Goal: Information Seeking & Learning: Learn about a topic

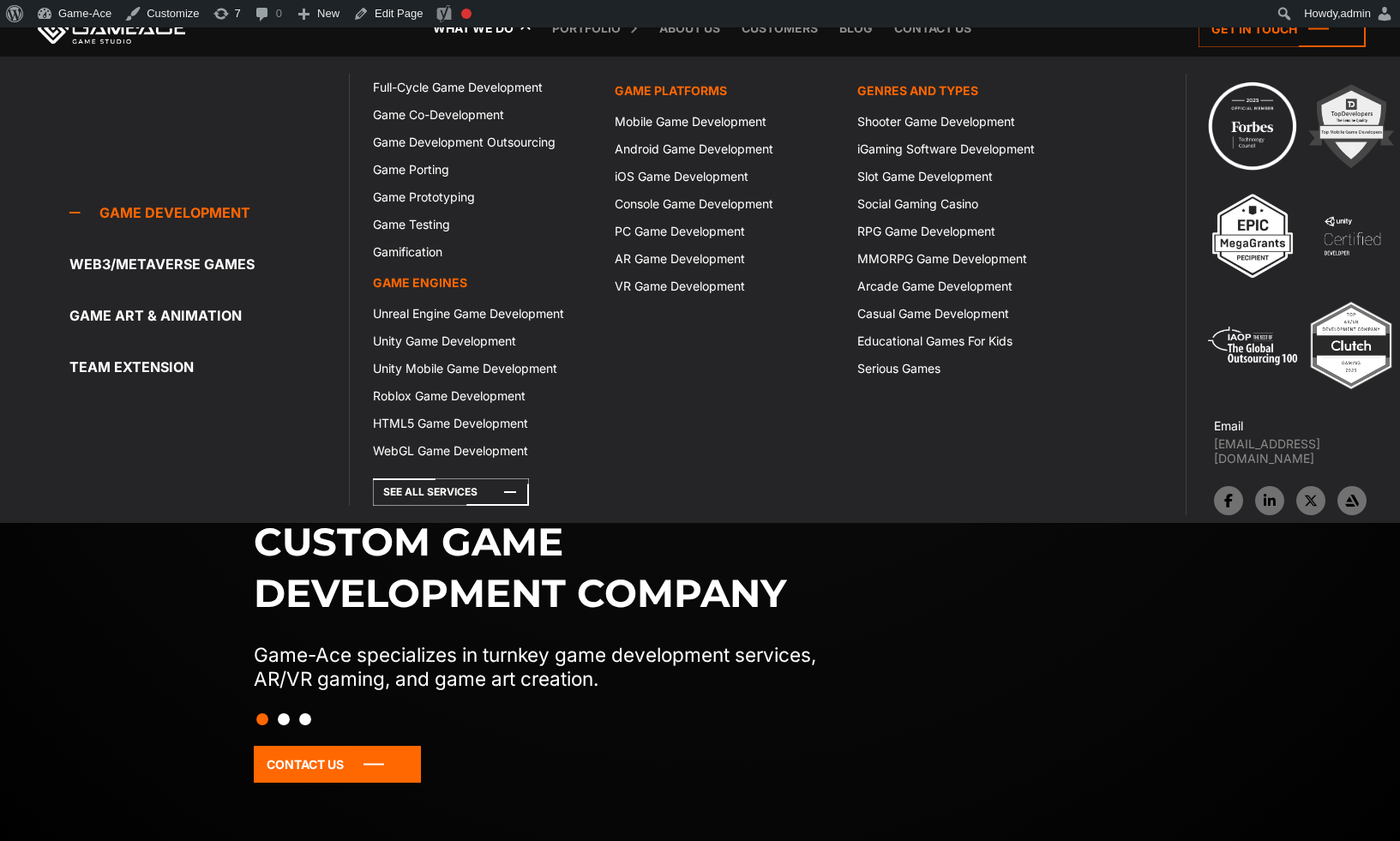
click at [496, 35] on link "What we do" at bounding box center [473, 28] width 98 height 56
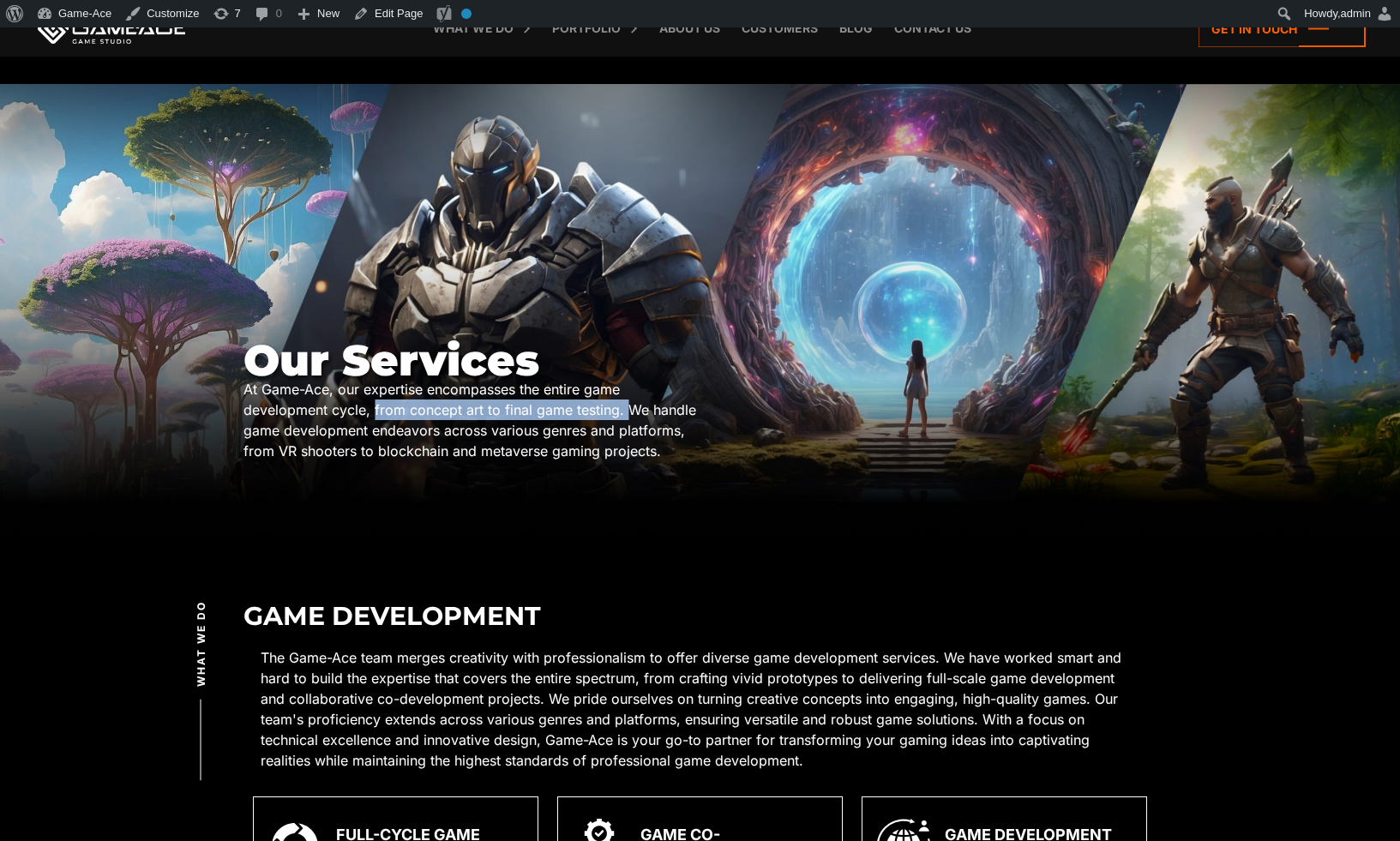
drag, startPoint x: 625, startPoint y: 411, endPoint x: 374, endPoint y: 414, distance: 251.0
click at [374, 414] on div "At Game-Ace, our expertise encompasses the entire game development cycle, from …" at bounding box center [472, 420] width 457 height 82
copy div "from concept art to final game testing."
click at [794, 433] on div "Our Services At Game-Ace, our expertise encompasses the entire game development…" at bounding box center [700, 311] width 913 height 453
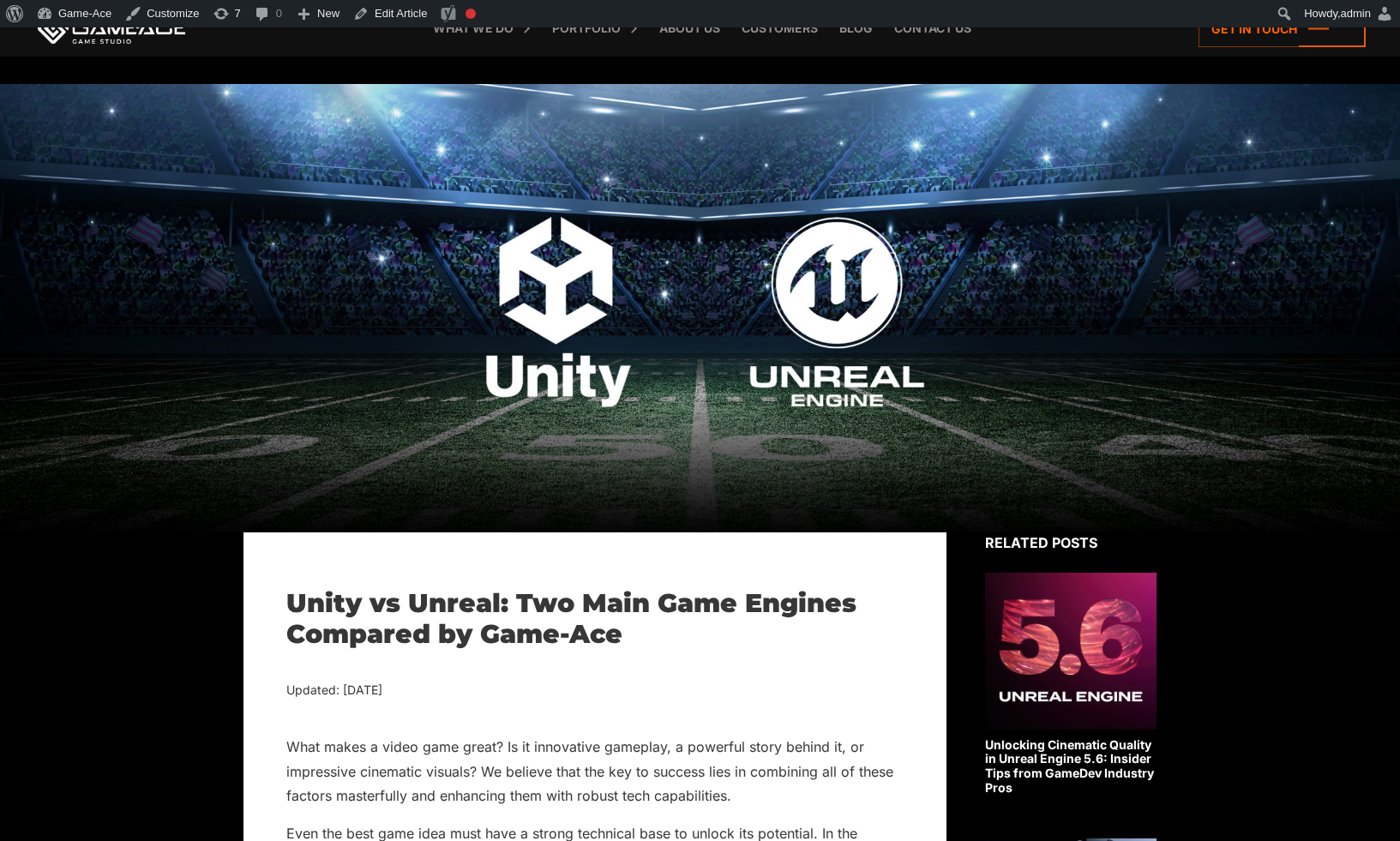
click at [987, 504] on div at bounding box center [700, 308] width 1400 height 448
click at [857, 30] on link "Blog" at bounding box center [855, 28] width 50 height 56
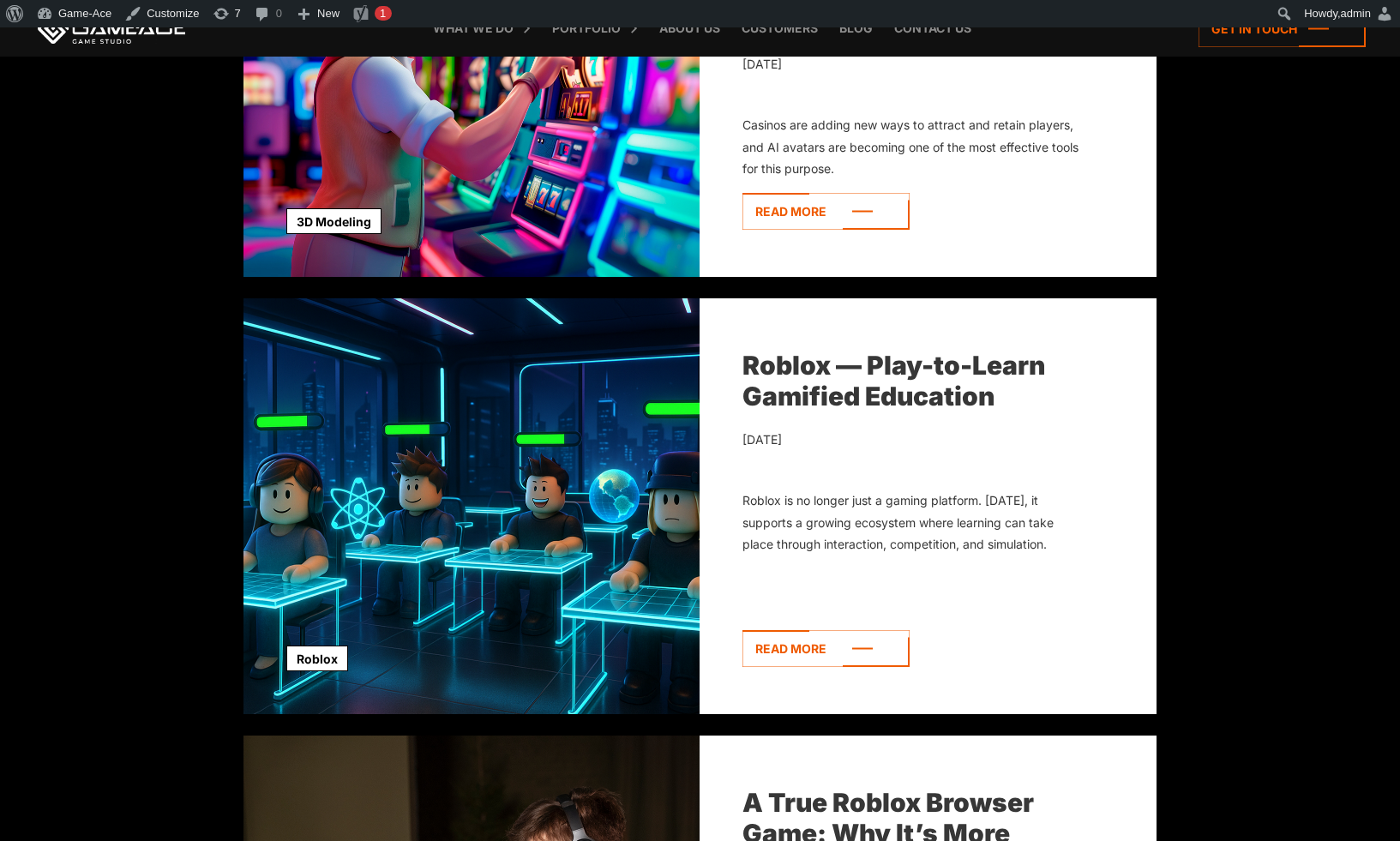
scroll to position [894, 0]
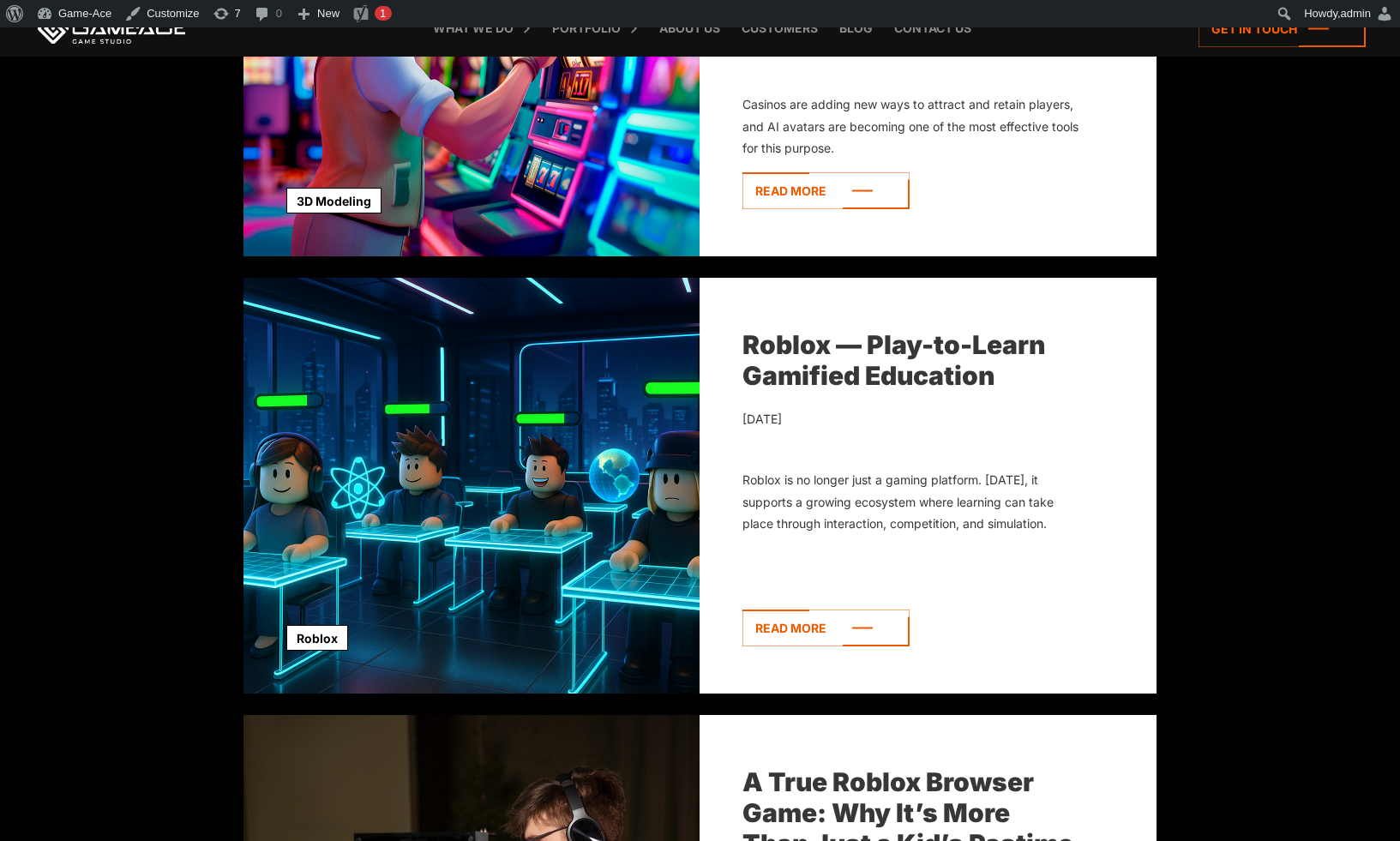
click at [786, 374] on link "Roblox — Play-to-Learn Gamified Education" at bounding box center [894, 359] width 303 height 62
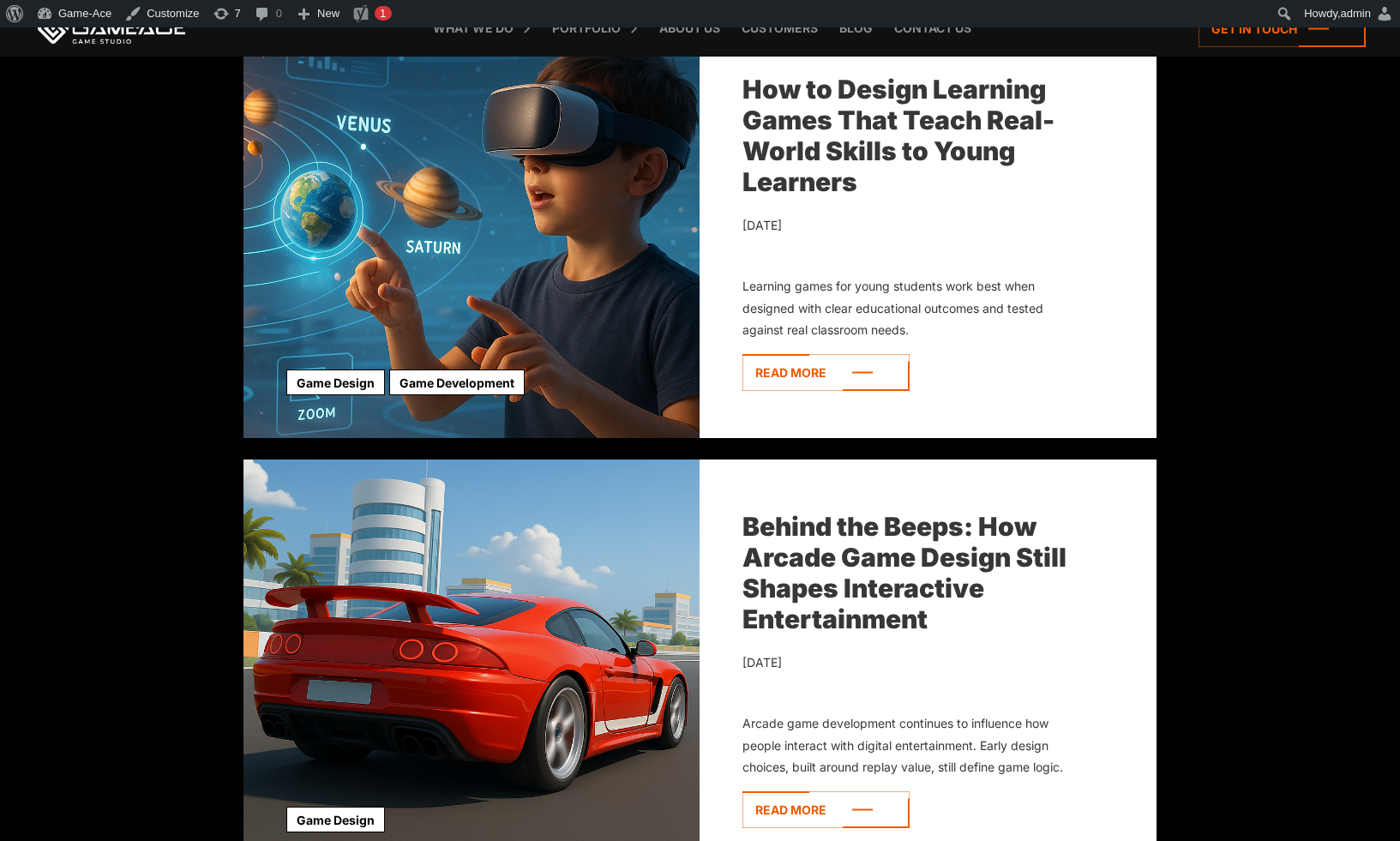
scroll to position [3093, 0]
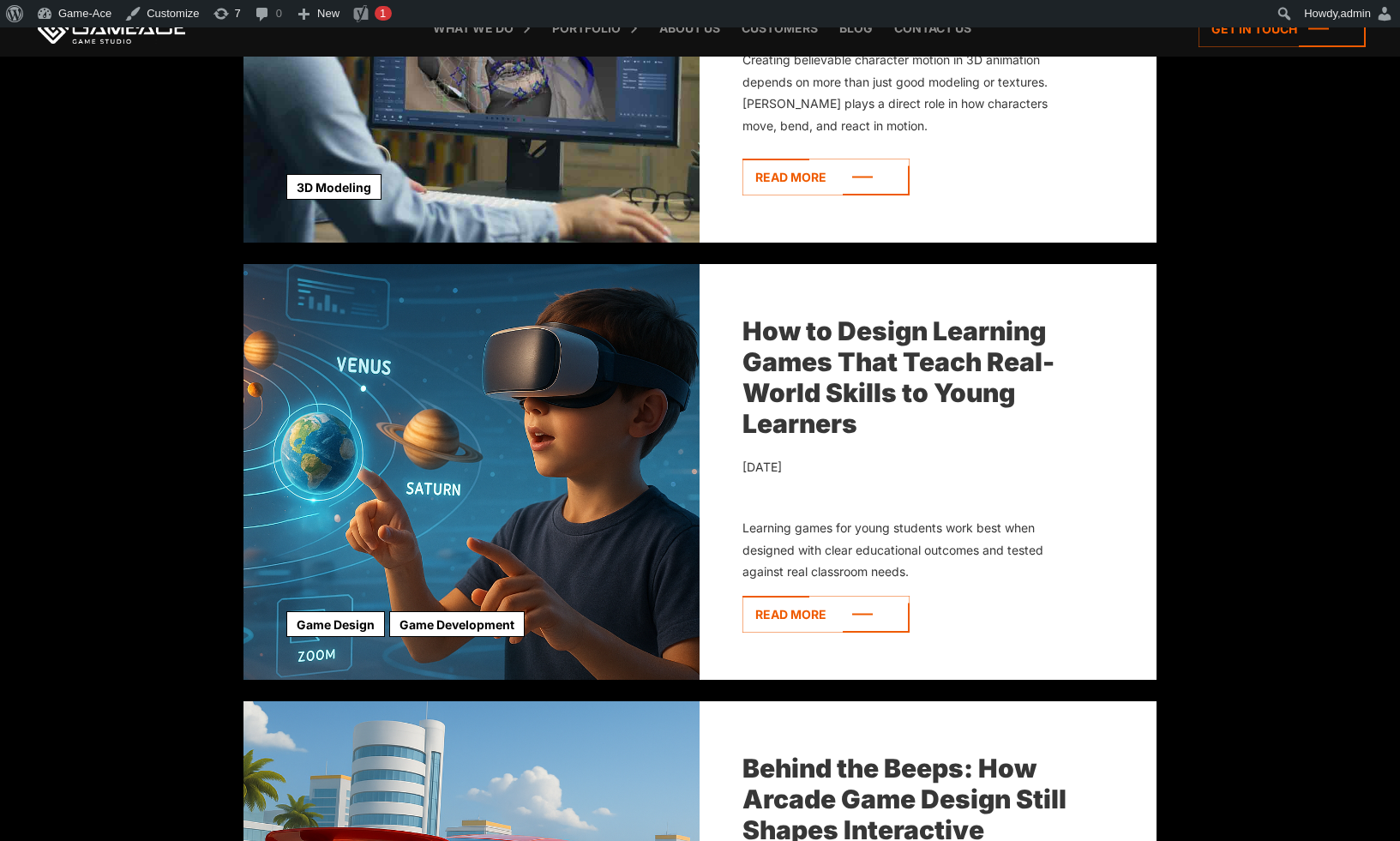
click at [845, 339] on link "How to Design Learning Games That Teach Real-World Skills to Young Learners" at bounding box center [898, 377] width 312 height 124
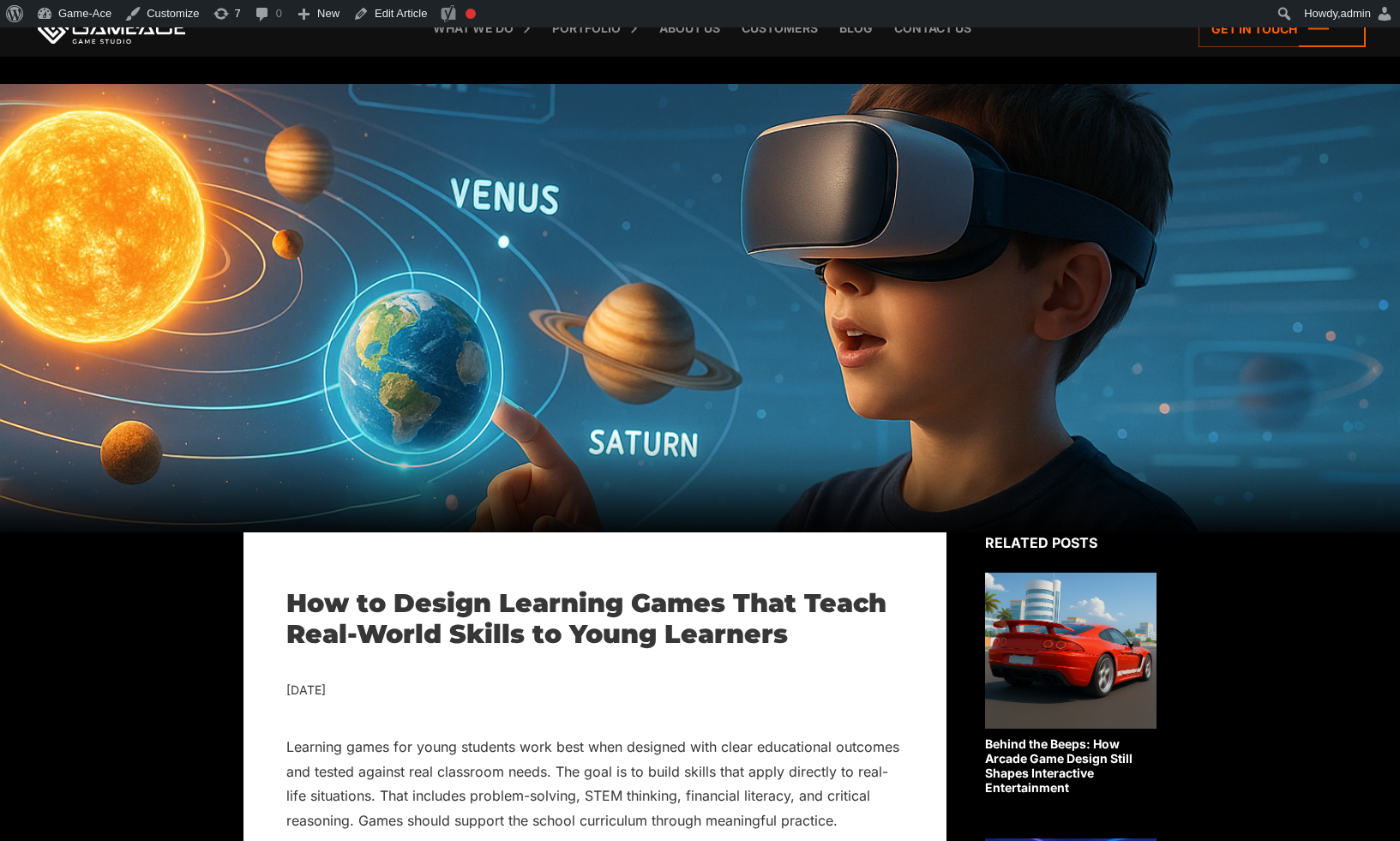
click at [621, 597] on h1 "How to Design Learning Games That Teach Real-World Skills to Young Learners" at bounding box center [595, 618] width 617 height 62
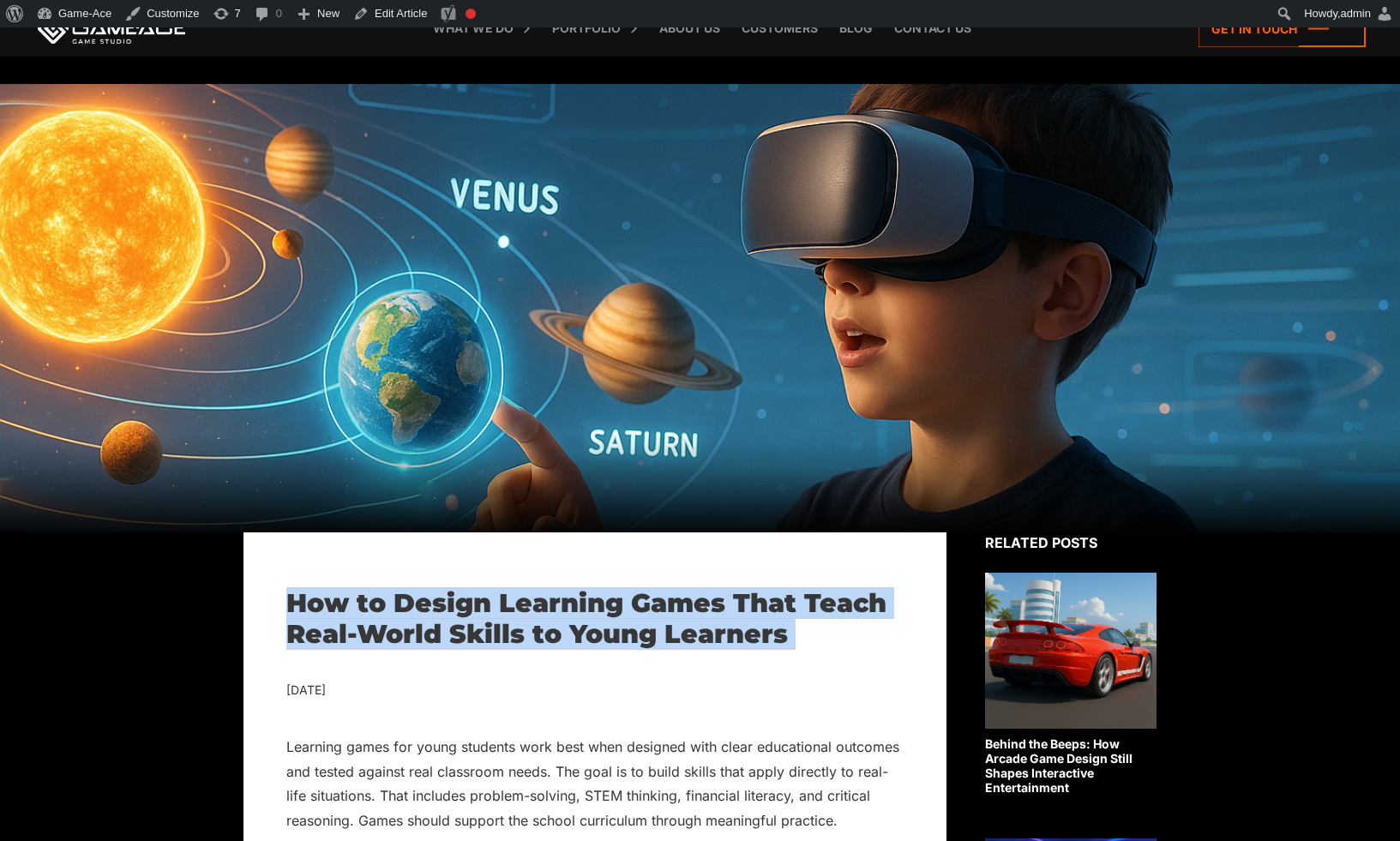
click at [621, 597] on h1 "How to Design Learning Games That Teach Real-World Skills to Young Learners" at bounding box center [595, 618] width 617 height 62
copy div "How to Design Learning Games That Teach Real-World Skills to Young Learners"
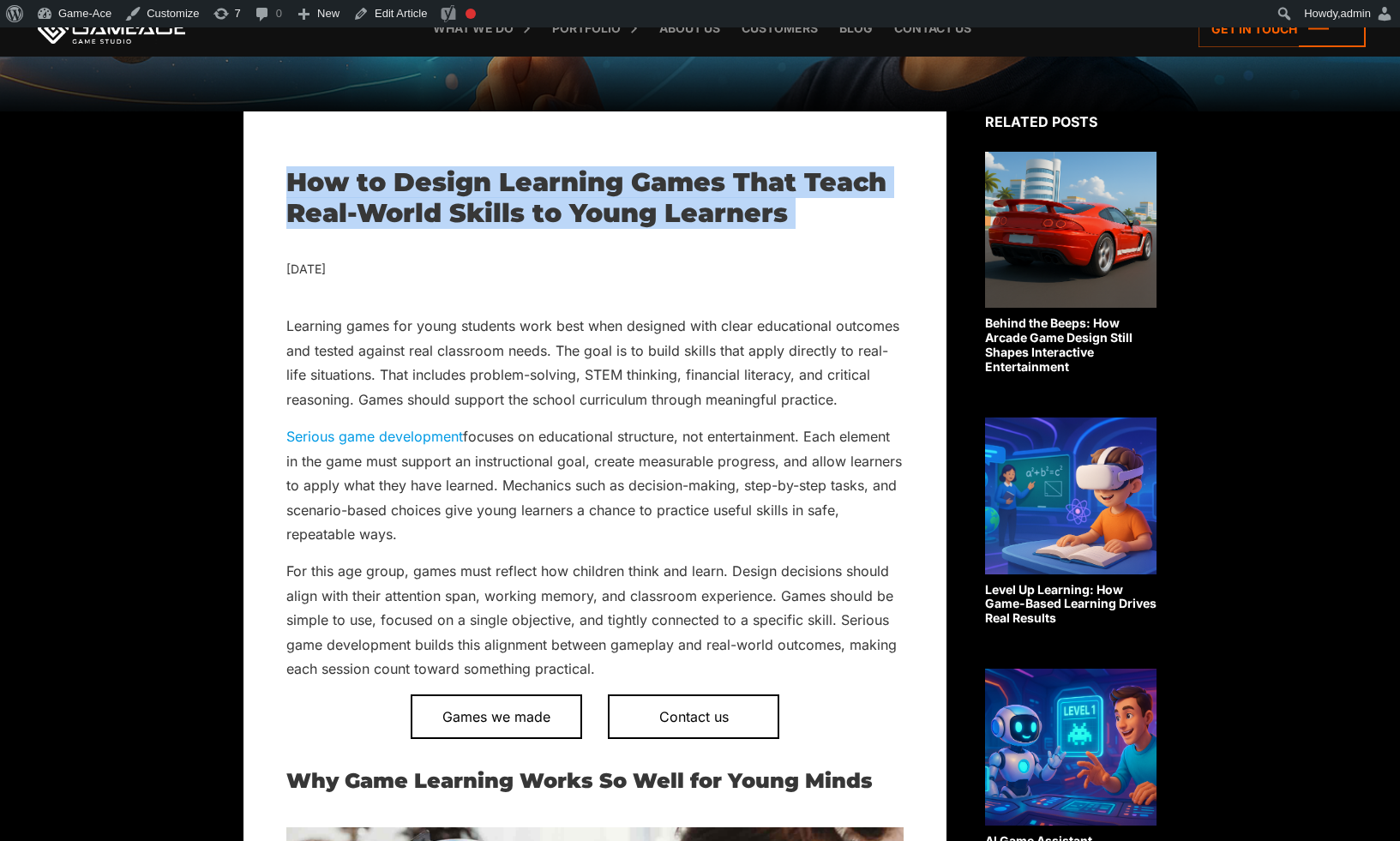
scroll to position [423, 0]
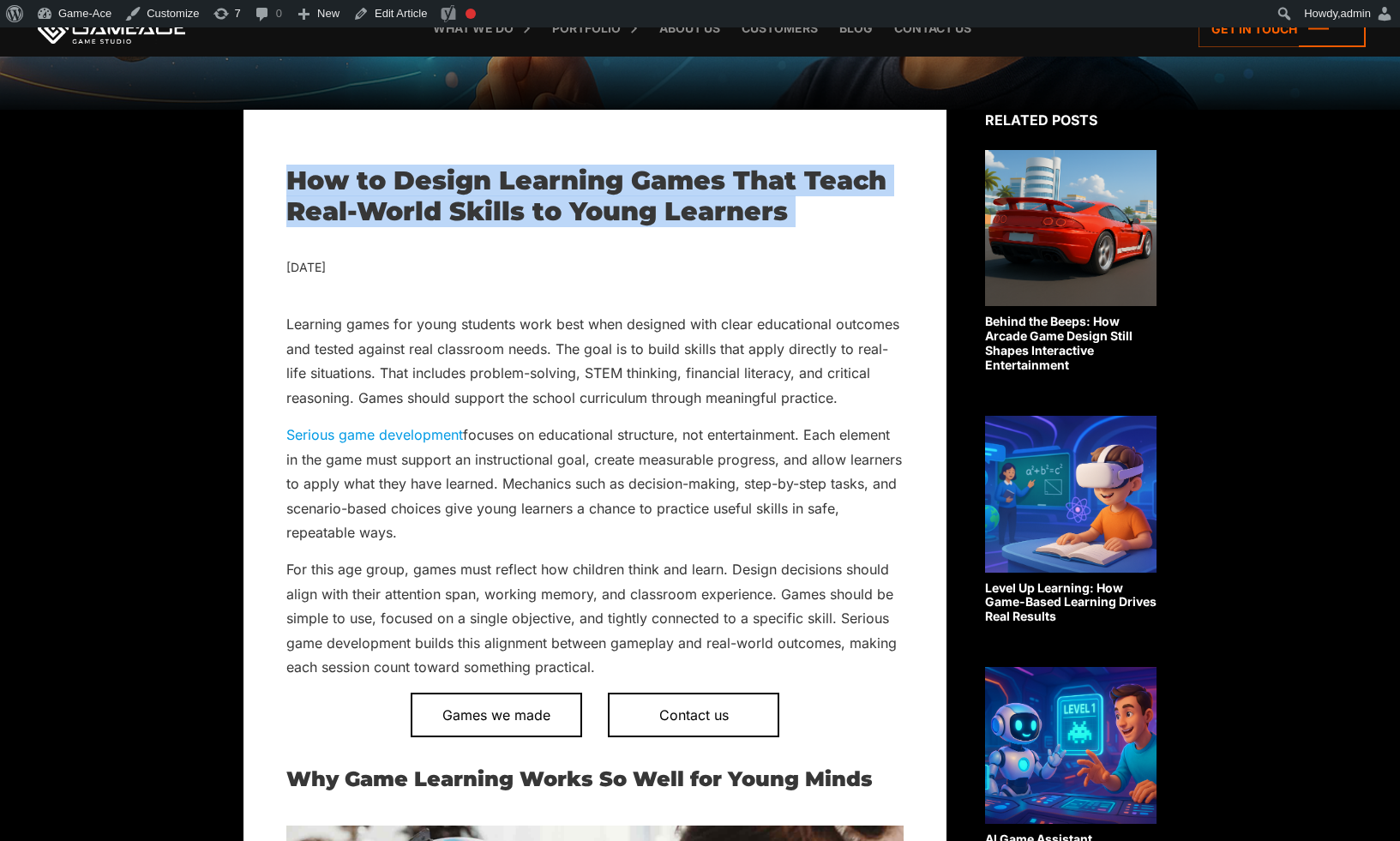
copy div "How to Design Learning Games That Teach Real-World Skills to Young Learners"
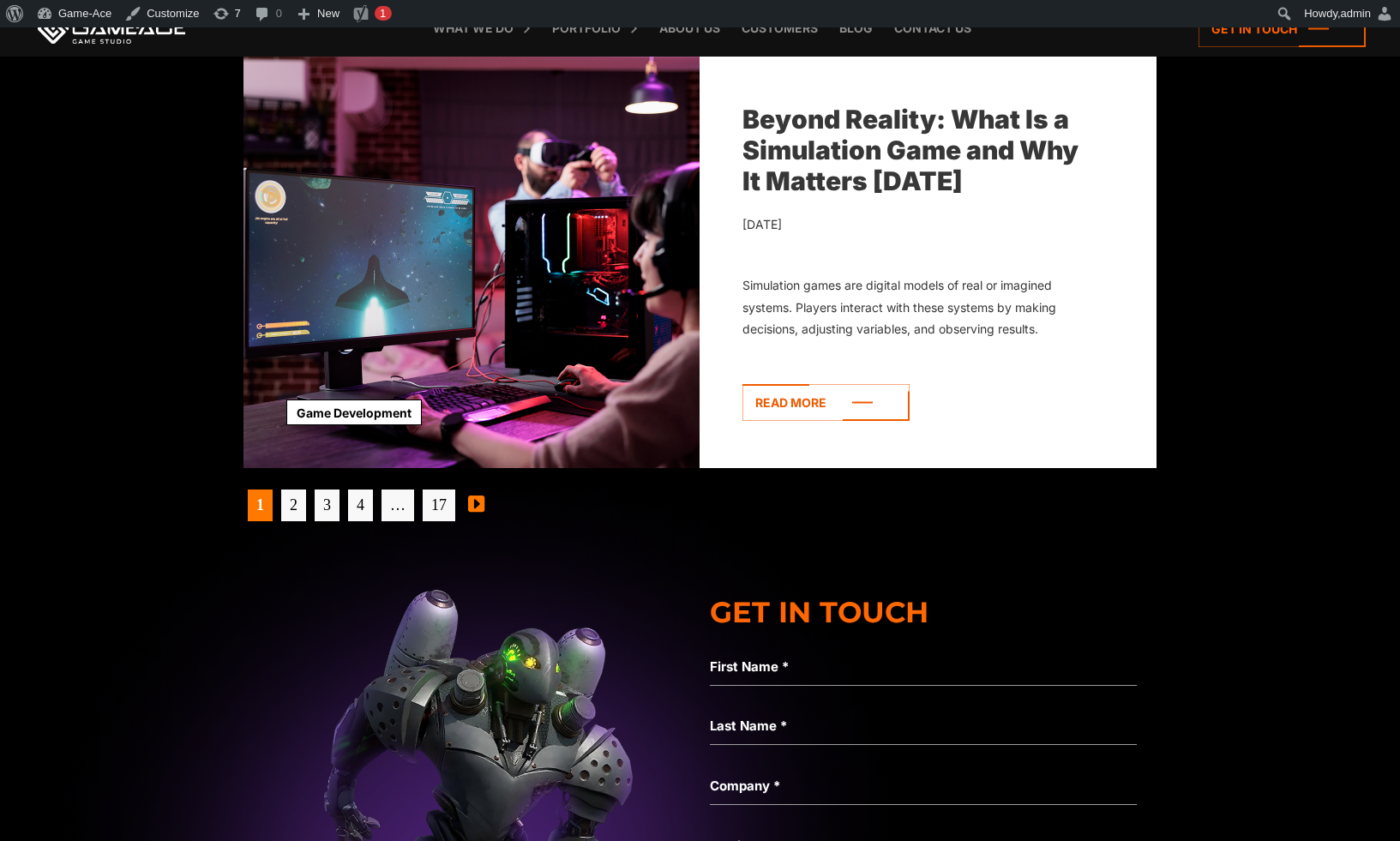
scroll to position [5458, 0]
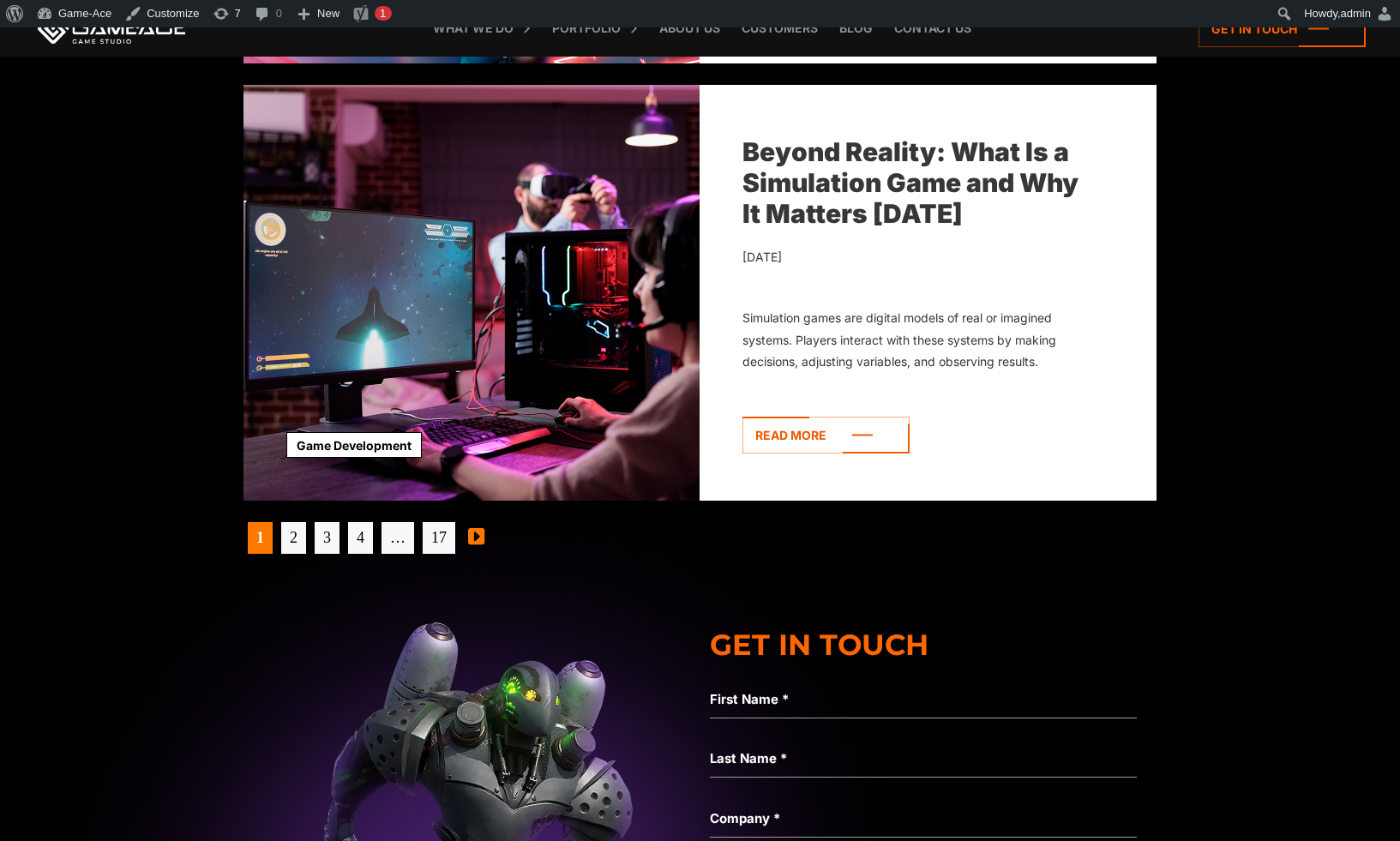
drag, startPoint x: 288, startPoint y: 537, endPoint x: 417, endPoint y: 484, distance: 139.5
click at [288, 537] on link "2" at bounding box center [294, 537] width 25 height 31
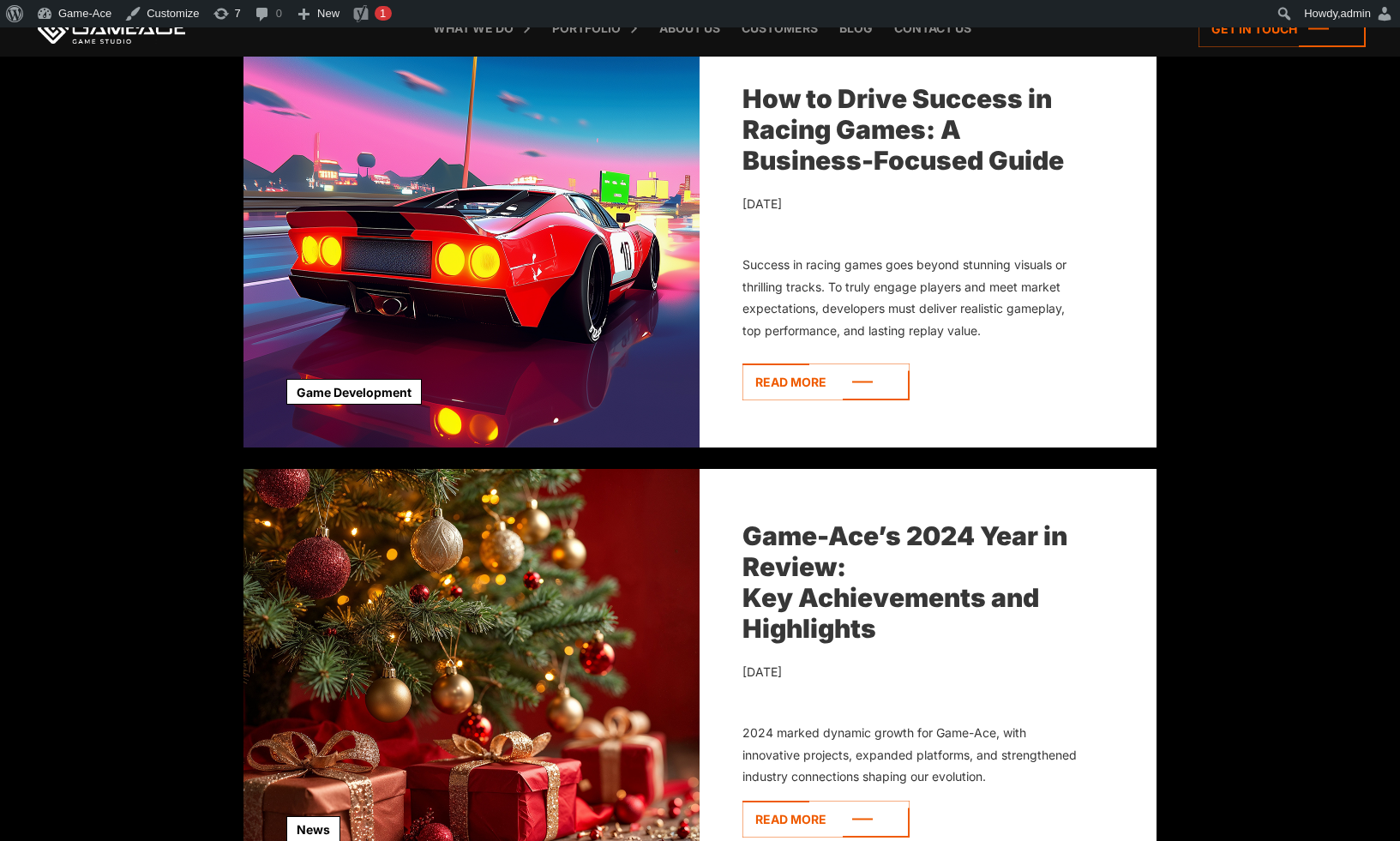
scroll to position [5032, 0]
